Goal: Transaction & Acquisition: Download file/media

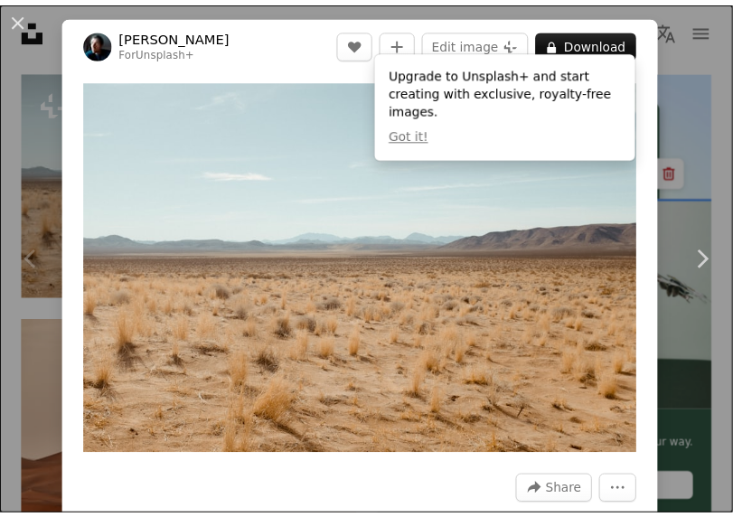
scroll to position [118, 0]
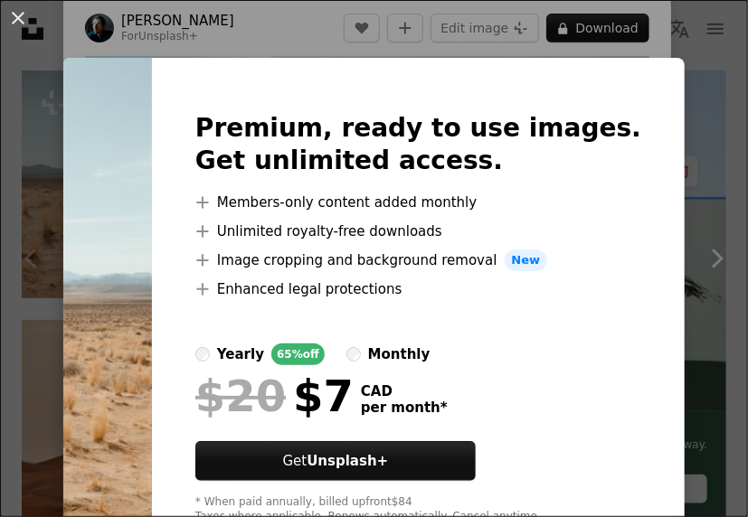
click at [634, 107] on div "Premium, ready to use images. Get unlimited access. A plus sign Members-only co…" at bounding box center [418, 318] width 533 height 521
click at [271, 20] on div "An X shape Premium, ready to use images. Get unlimited access. A plus sign Memb…" at bounding box center [374, 258] width 748 height 517
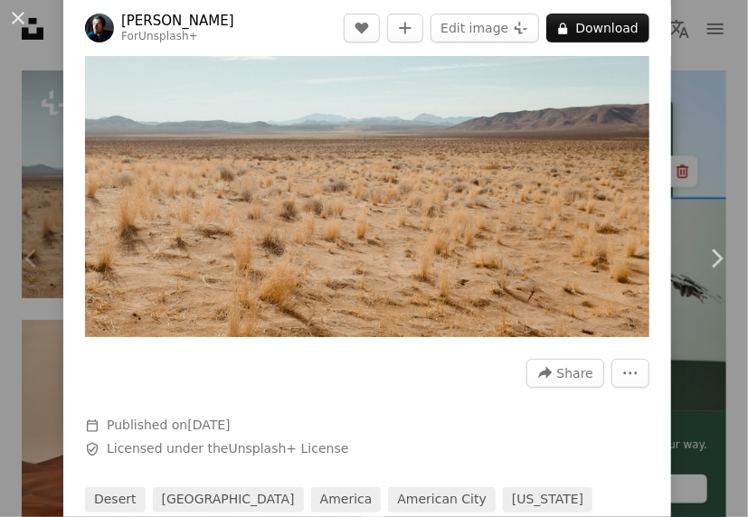
click at [708, 64] on div "An X shape Chevron left Chevron right [PERSON_NAME] For Unsplash+ A heart A plu…" at bounding box center [374, 258] width 748 height 517
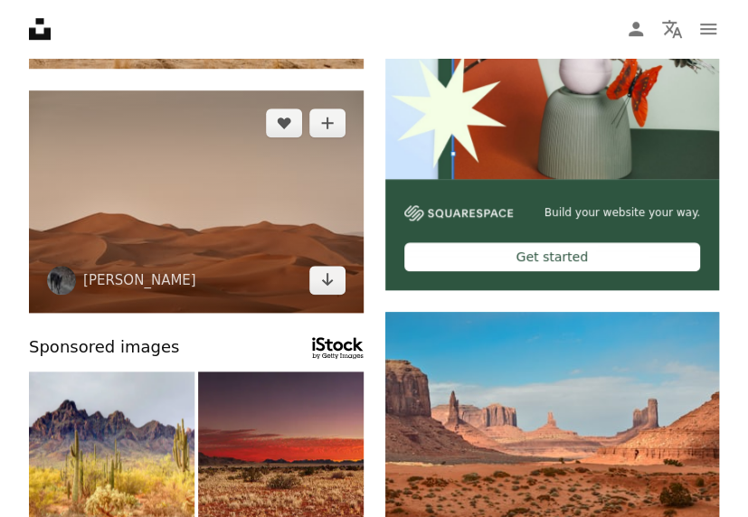
scroll to position [448, 0]
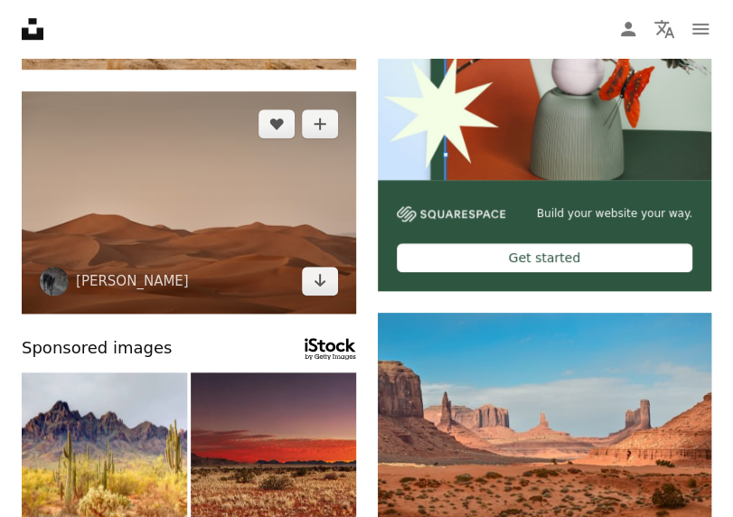
click at [217, 277] on img at bounding box center [189, 202] width 335 height 223
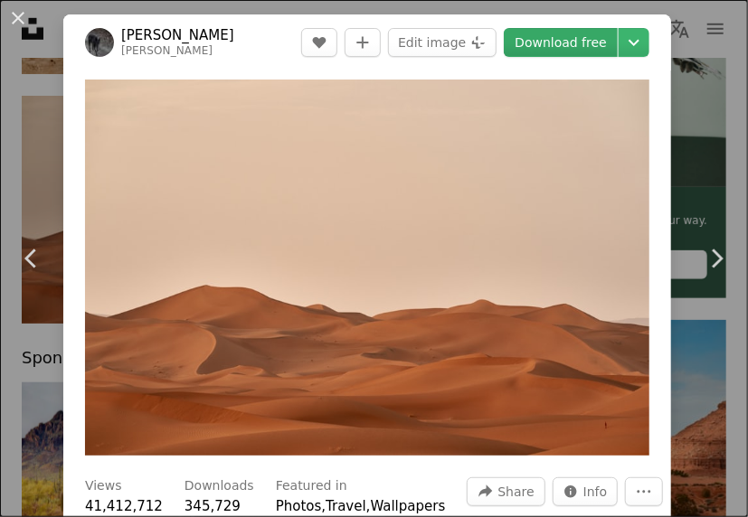
click at [570, 54] on link "Download free" at bounding box center [561, 42] width 114 height 29
